Goal: Find specific page/section: Find specific page/section

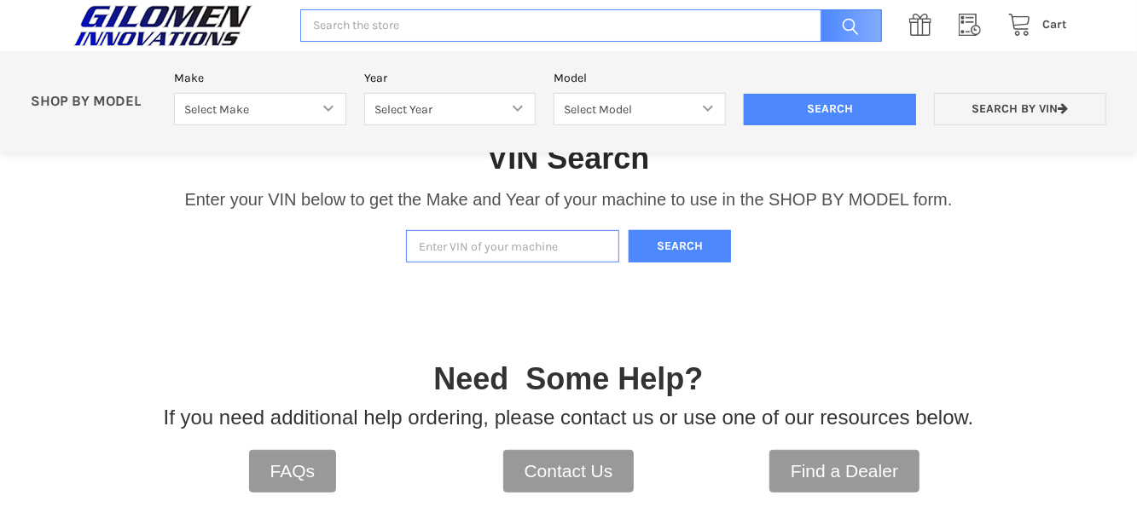
click at [433, 251] on input "Enter VIN of your machine" at bounding box center [512, 246] width 213 height 33
click at [689, 240] on button "Search" at bounding box center [680, 246] width 102 height 33
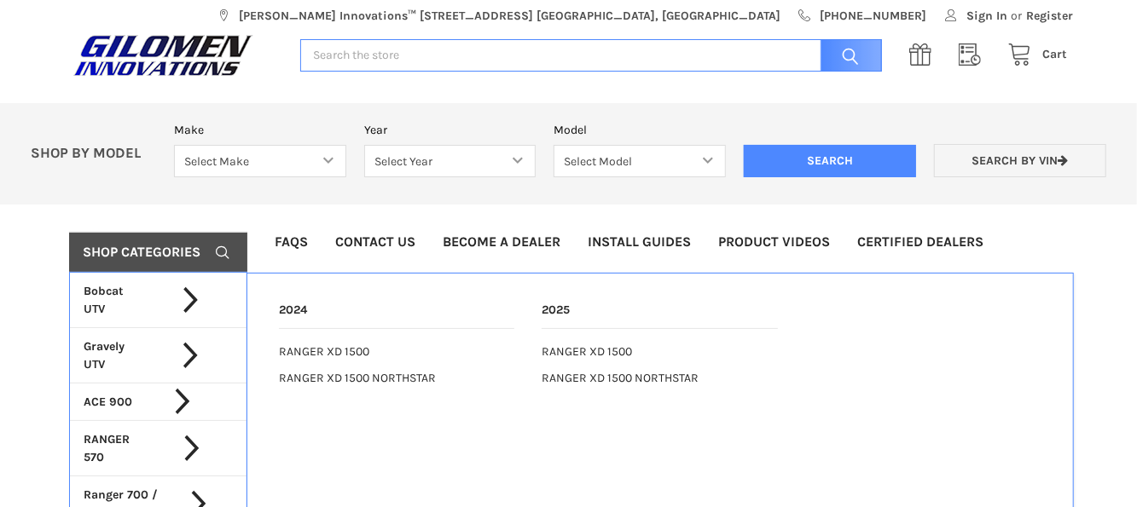
scroll to position [9, 0]
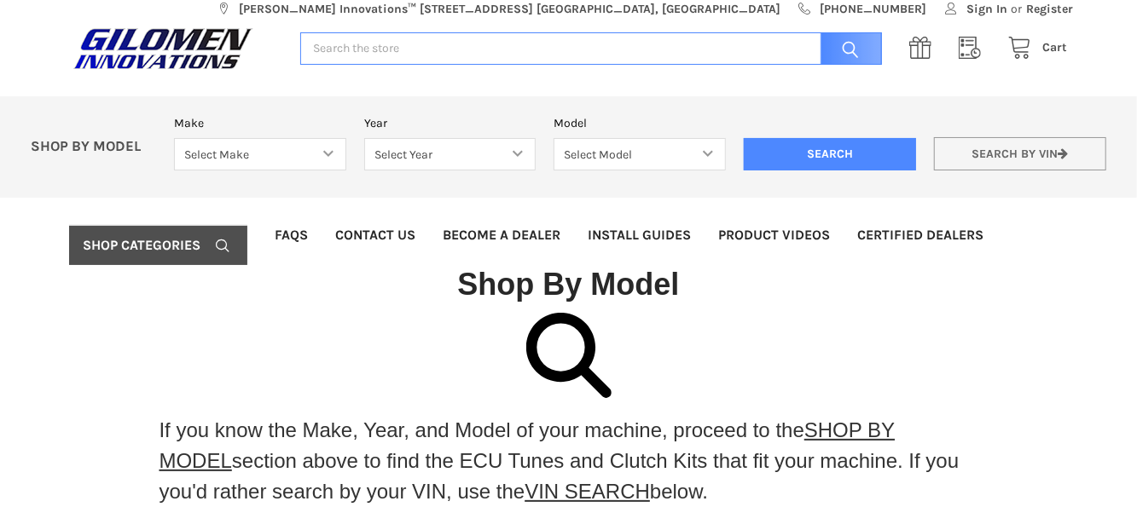
click at [987, 155] on link "Search by VIN" at bounding box center [1020, 153] width 172 height 33
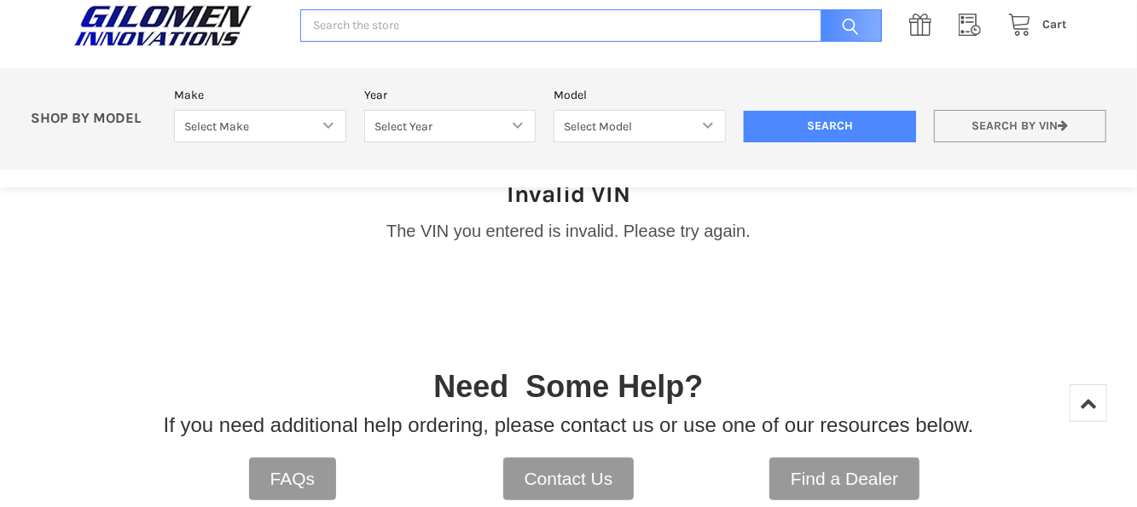
click at [982, 125] on link "Search by VIN" at bounding box center [1020, 126] width 172 height 33
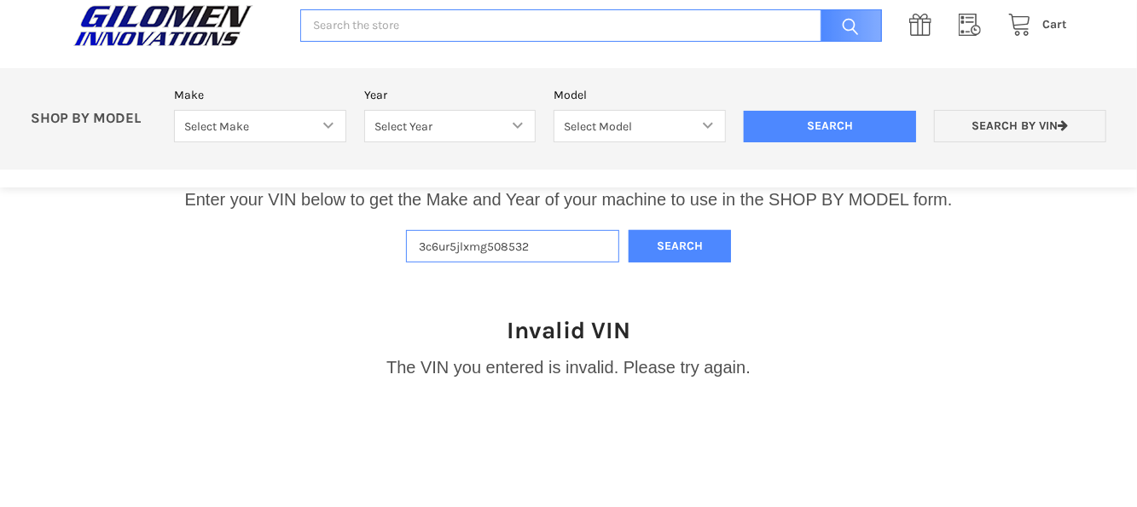
click at [542, 236] on input "3c6ur5jlxmg508532" at bounding box center [512, 246] width 213 height 33
type input "3"
click at [426, 245] on input "Enter VIN of your machine" at bounding box center [512, 246] width 213 height 33
type input "3nsx6w1r5rm128482"
click at [660, 246] on button "Search" at bounding box center [680, 246] width 102 height 33
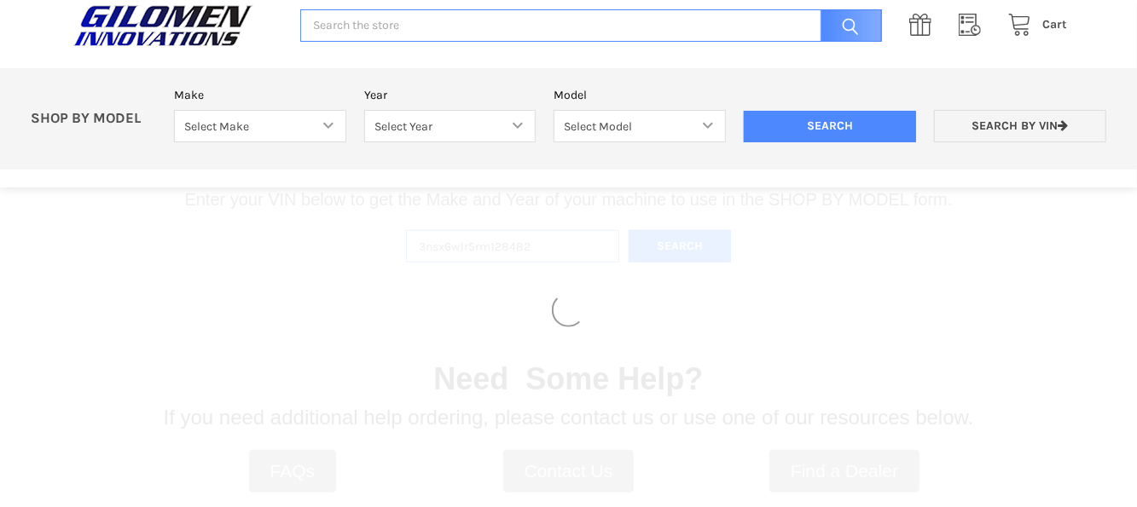
select select "690"
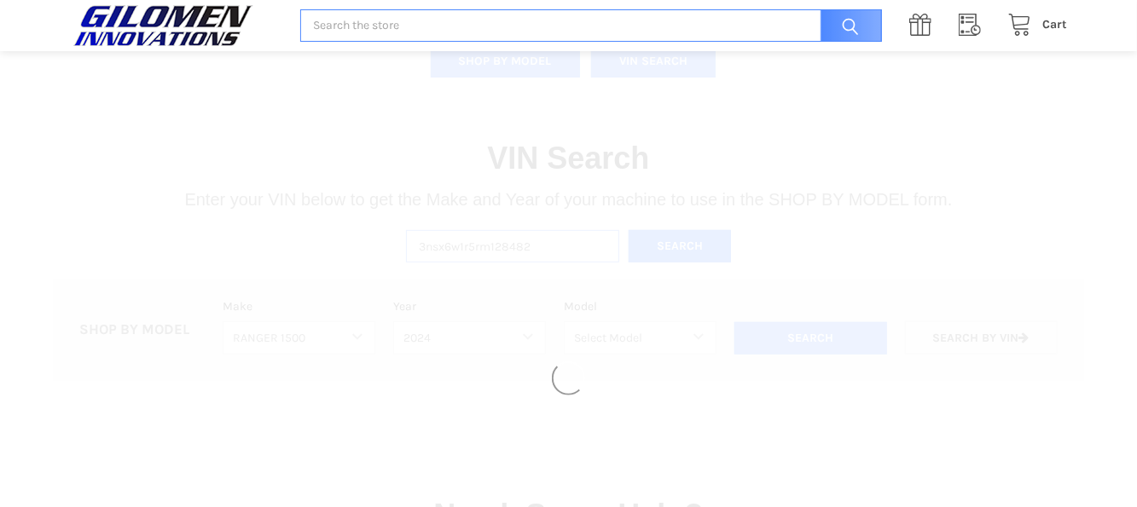
select select "691"
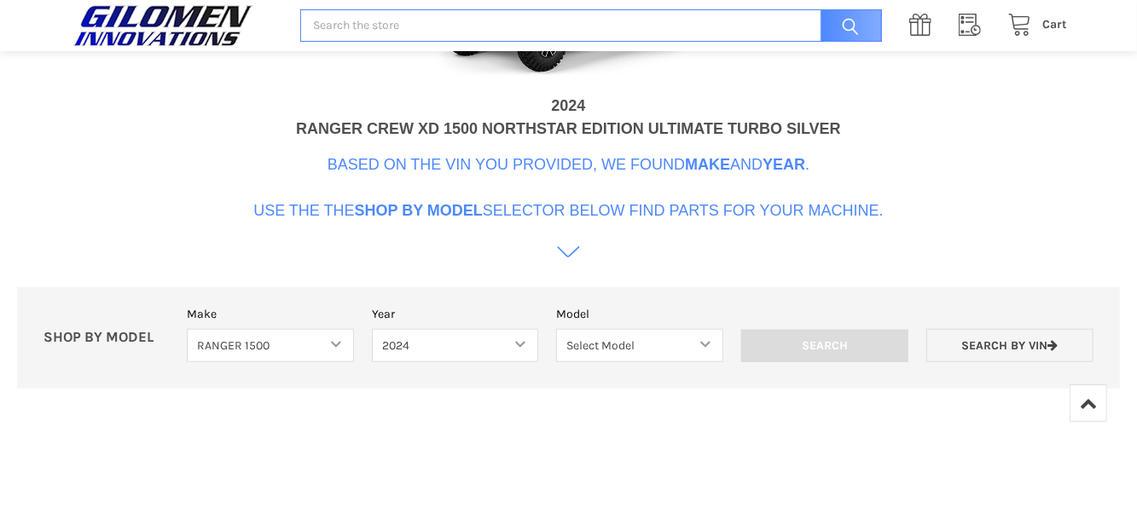
scroll to position [768, 0]
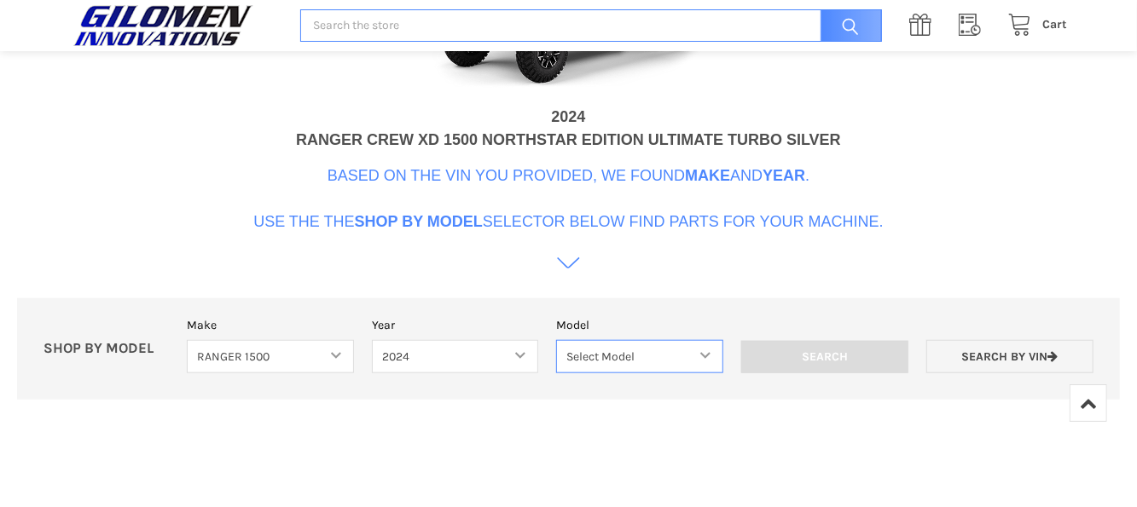
click at [704, 354] on select "Select Model RANGER XD 1500 RANGER XD 1500 NORTHSTAR" at bounding box center [639, 356] width 167 height 33
select select "694"
click at [556, 340] on select "Select Model RANGER XD 1500 RANGER XD 1500 NORTHSTAR" at bounding box center [639, 356] width 167 height 33
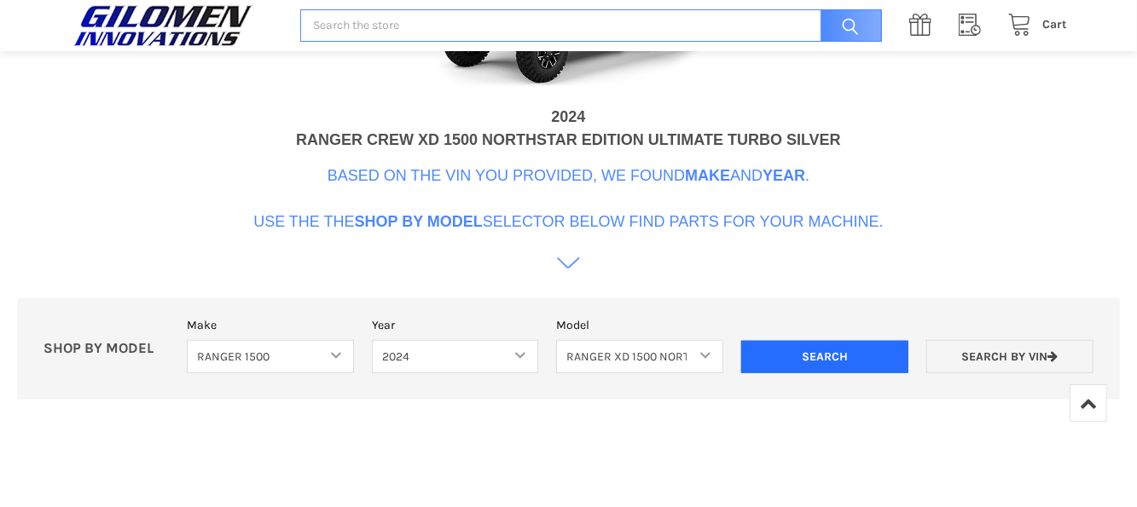
click at [827, 357] on input "Search" at bounding box center [824, 357] width 167 height 32
